Goal: Task Accomplishment & Management: Manage account settings

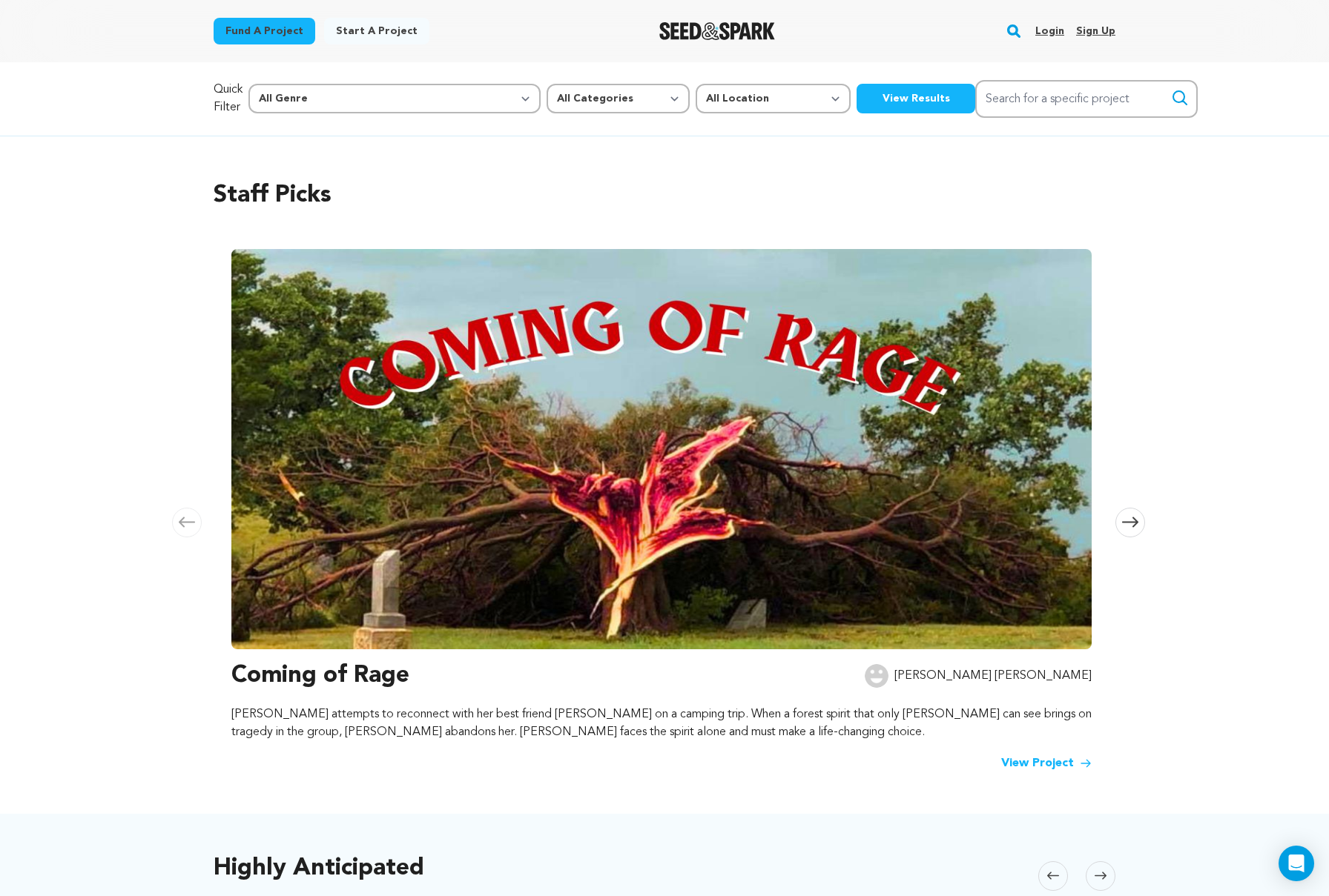
click at [1053, 36] on link "Login" at bounding box center [1050, 31] width 29 height 24
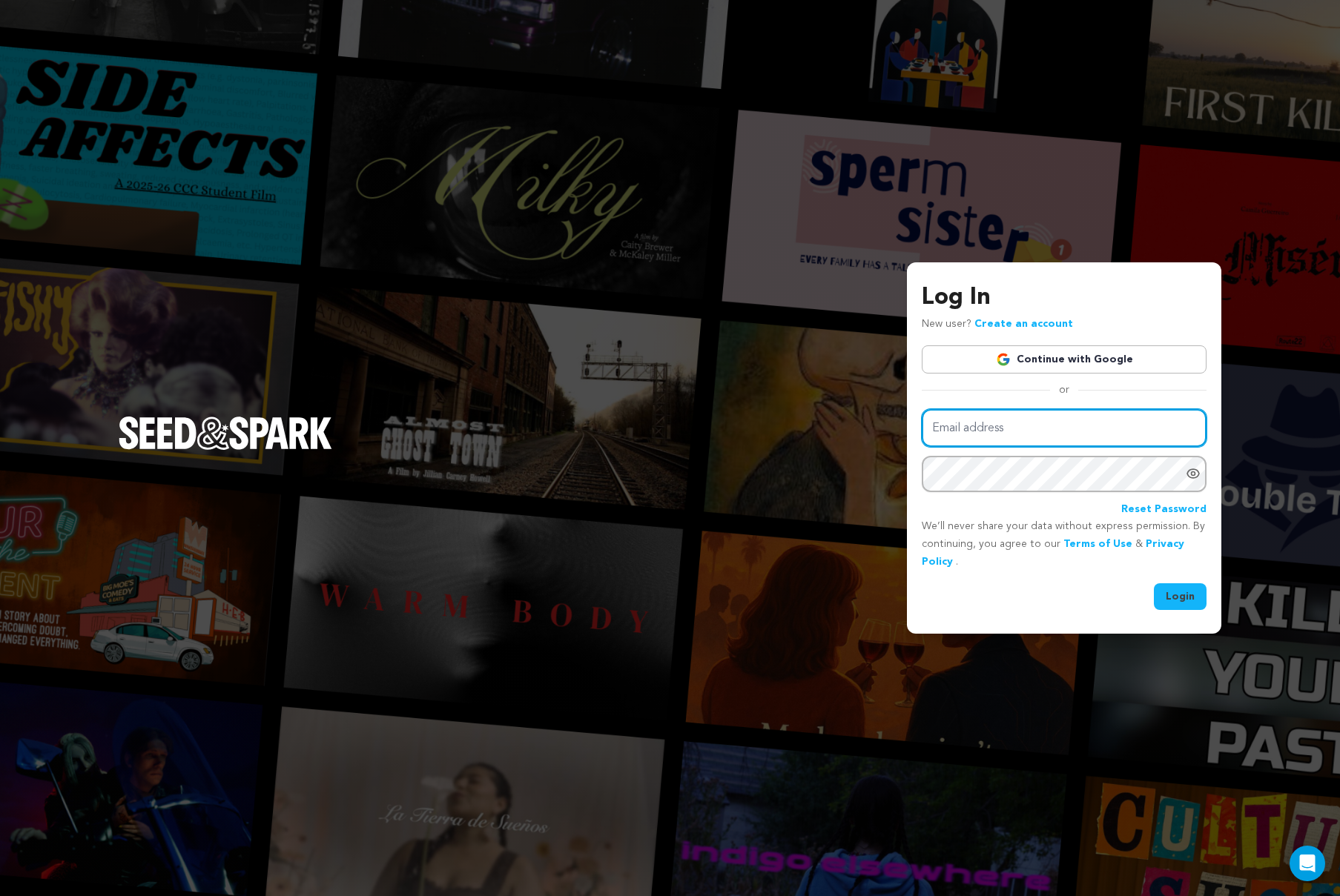
type input "info@shogafilms.org"
click at [1078, 427] on input "info@shogafilms.org" at bounding box center [1064, 428] width 285 height 38
click at [1071, 695] on div "Log In New user? Create an account Continue with Google or Email address info@s…" at bounding box center [670, 448] width 1340 height 896
click at [621, 198] on div "Log In New user? Create an account Continue with Google or Email address info@s…" at bounding box center [670, 448] width 1340 height 896
click at [1182, 588] on button "Login" at bounding box center [1179, 597] width 53 height 27
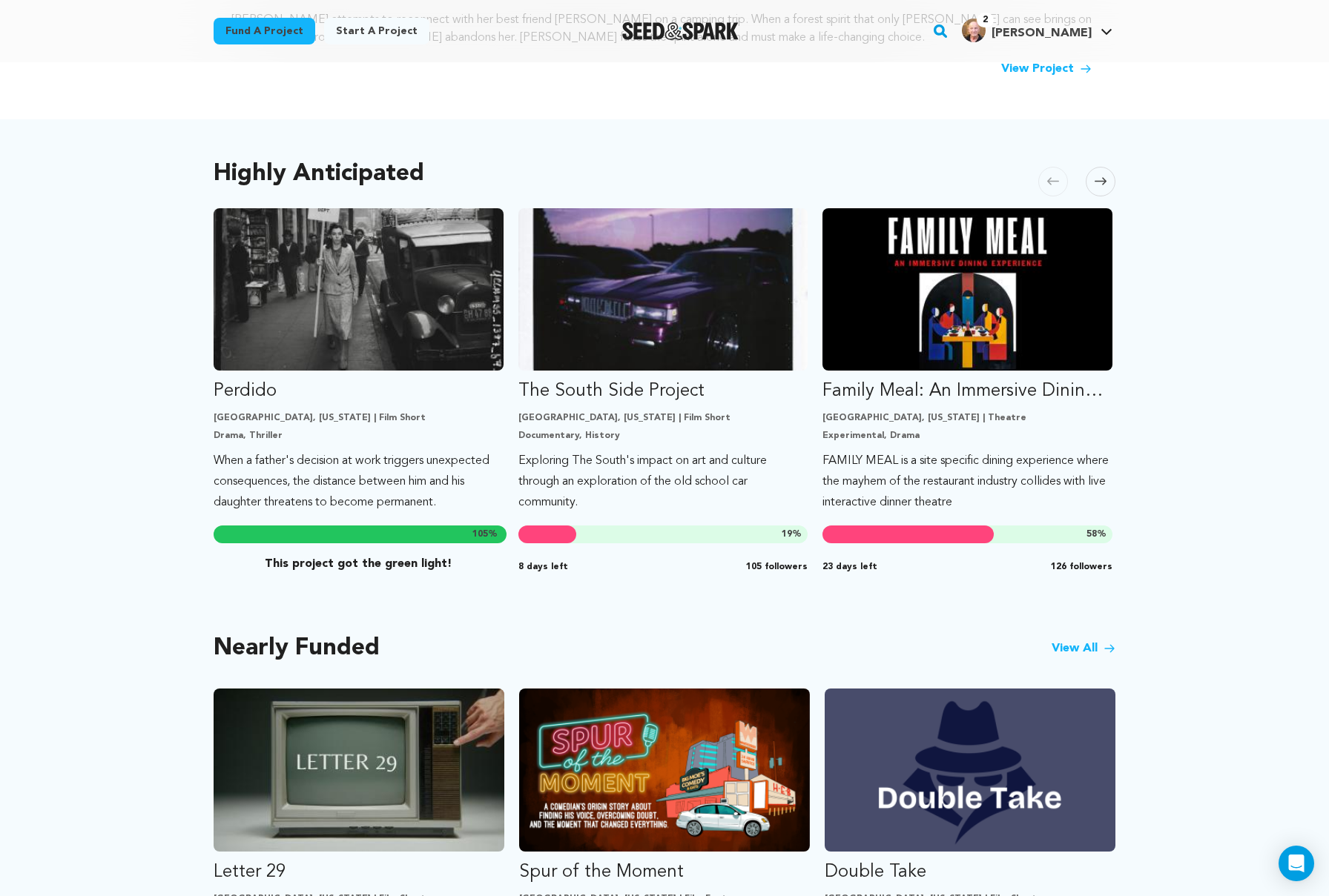
scroll to position [449, 0]
